Goal: Go to known website: Access a specific website the user already knows

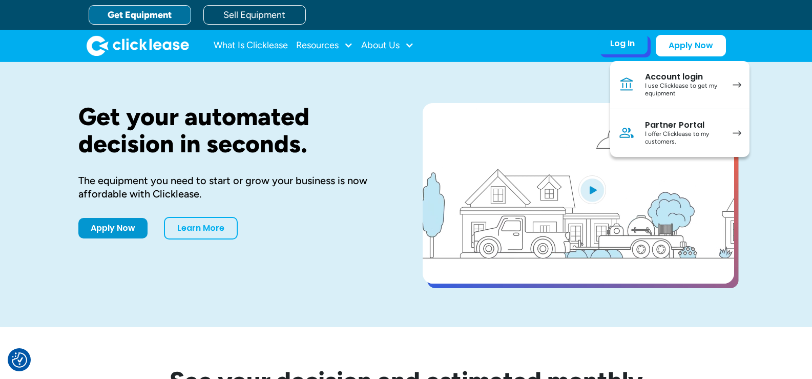
click at [641, 128] on link "Partner Portal I offer Clicklease to my customers." at bounding box center [679, 133] width 139 height 48
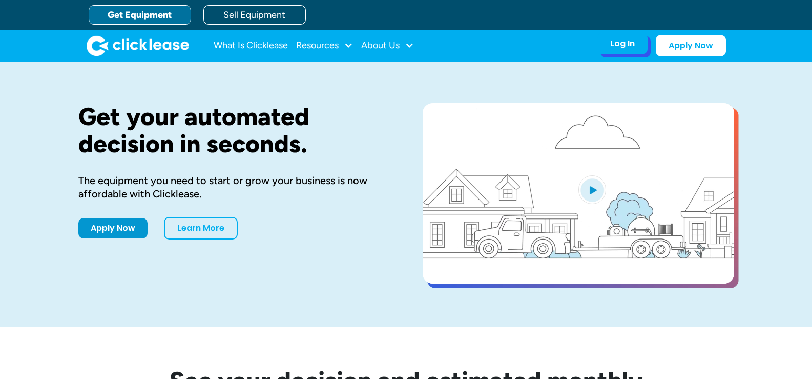
click at [613, 45] on div "Log In" at bounding box center [622, 43] width 25 height 10
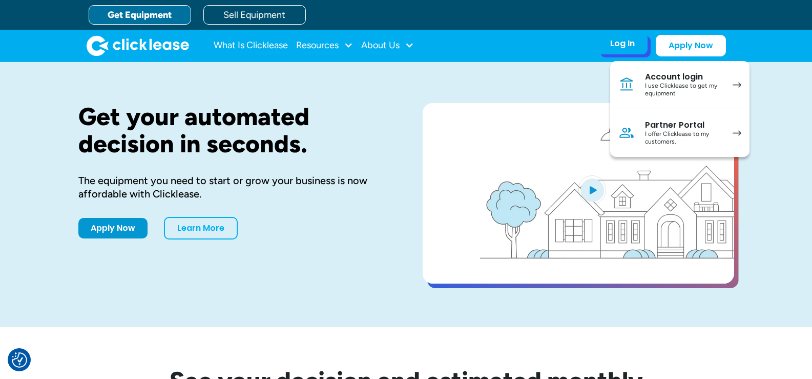
click at [655, 134] on div "I offer Clicklease to my customers." at bounding box center [683, 138] width 77 height 16
